Goal: Information Seeking & Learning: Learn about a topic

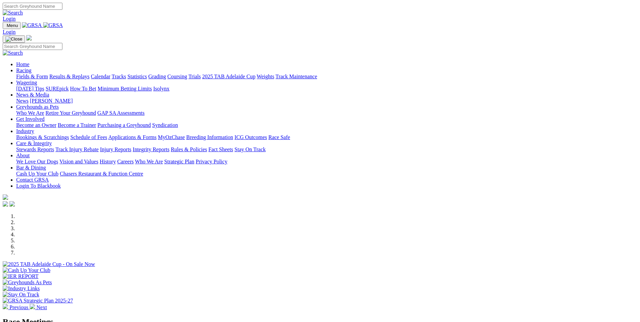
scroll to position [101, 0]
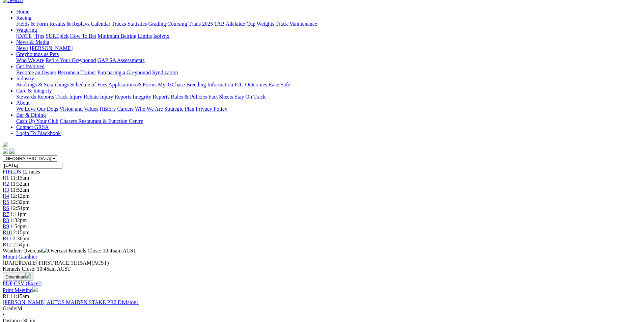
scroll to position [68, 0]
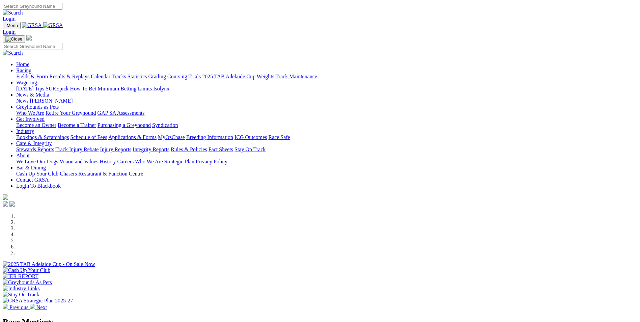
scroll to position [101, 0]
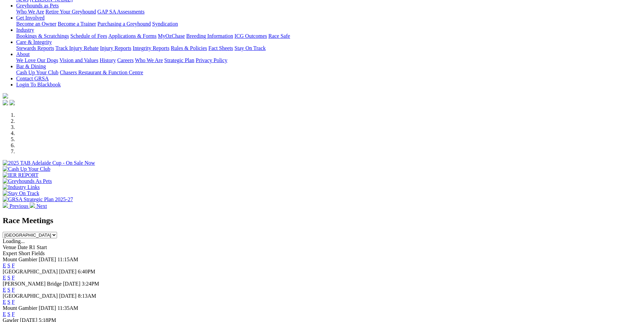
click at [6, 263] on link "E" at bounding box center [4, 266] width 3 height 6
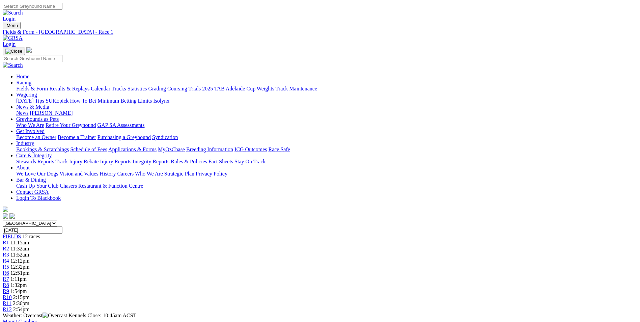
click at [9, 246] on link "R2" at bounding box center [6, 249] width 6 height 6
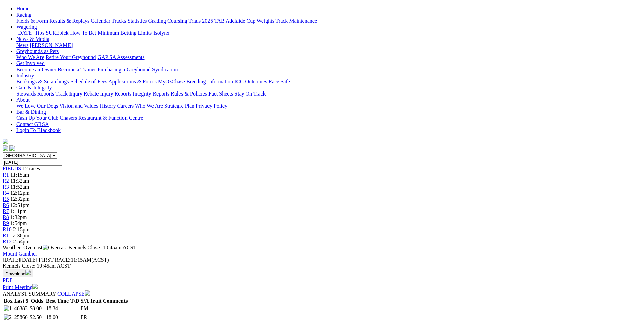
scroll to position [68, 0]
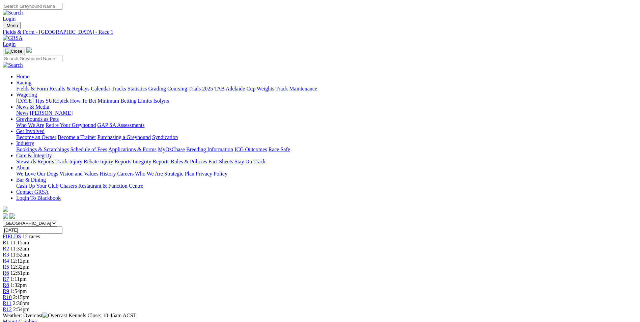
click at [9, 246] on link "R2" at bounding box center [6, 249] width 6 height 6
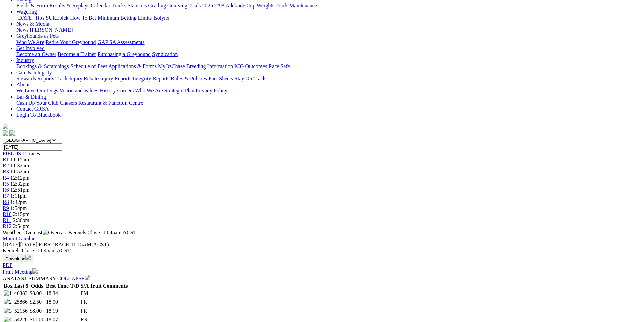
scroll to position [68, 0]
